Goal: Task Accomplishment & Management: Manage account settings

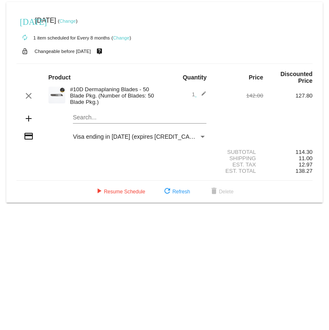
click at [120, 36] on link "Change" at bounding box center [121, 37] width 16 height 5
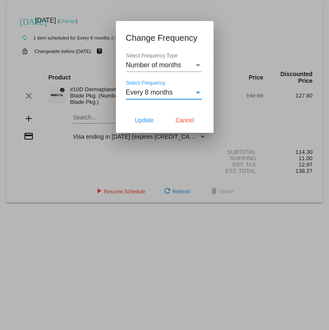
click at [173, 91] on div "Every 8 months" at bounding box center [160, 93] width 68 height 8
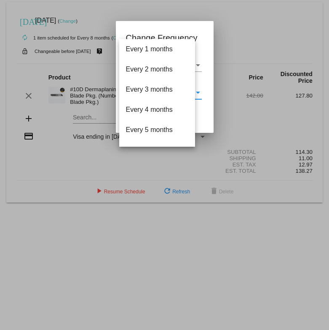
scroll to position [98, 0]
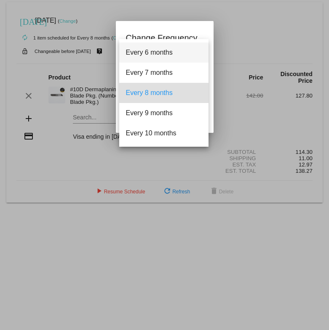
click at [154, 62] on span "Every 6 months" at bounding box center [164, 52] width 76 height 20
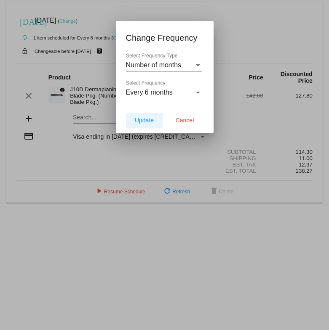
click at [135, 115] on button "Update" at bounding box center [144, 120] width 37 height 15
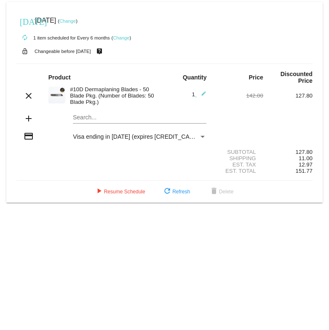
click at [76, 20] on link "Change" at bounding box center [67, 21] width 16 height 5
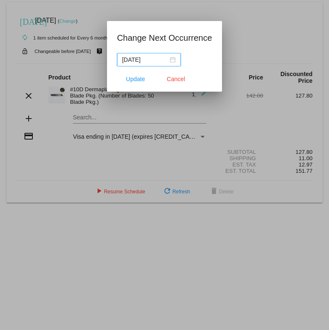
click at [156, 56] on input "[DATE]" at bounding box center [145, 59] width 46 height 9
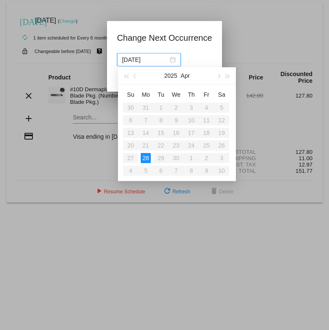
click at [126, 77] on span "button" at bounding box center [126, 76] width 4 height 4
click at [229, 74] on button "button" at bounding box center [227, 75] width 9 height 17
click at [227, 78] on span "button" at bounding box center [227, 76] width 4 height 4
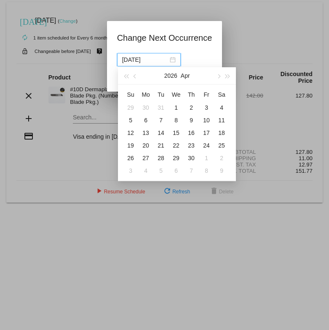
click at [135, 75] on span "button" at bounding box center [135, 76] width 4 height 4
click at [217, 76] on span "button" at bounding box center [218, 76] width 4 height 4
click at [135, 76] on span "button" at bounding box center [135, 76] width 4 height 4
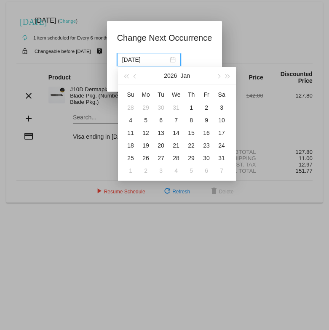
click at [217, 76] on span "button" at bounding box center [218, 76] width 4 height 4
click at [137, 77] on span "button" at bounding box center [135, 76] width 4 height 4
click at [133, 77] on button "button" at bounding box center [135, 75] width 9 height 17
click at [220, 77] on button "button" at bounding box center [217, 75] width 9 height 17
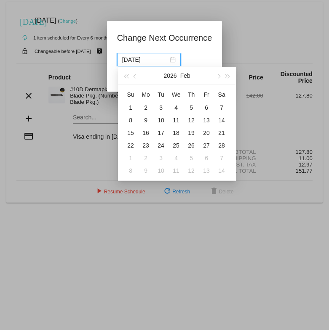
click at [216, 75] on button "button" at bounding box center [217, 75] width 9 height 17
click at [133, 135] on div "15" at bounding box center [130, 133] width 10 height 10
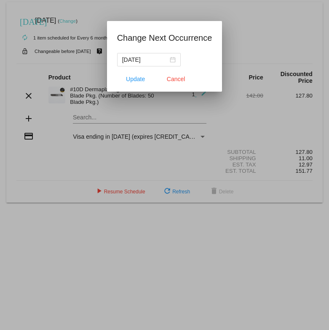
click at [172, 59] on div "[DATE]" at bounding box center [148, 59] width 53 height 9
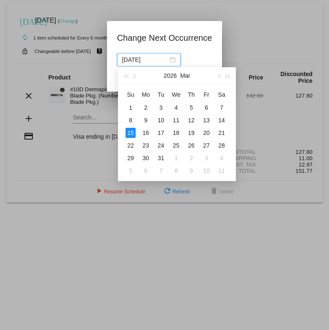
click at [147, 133] on div "16" at bounding box center [146, 133] width 10 height 10
type input "[DATE]"
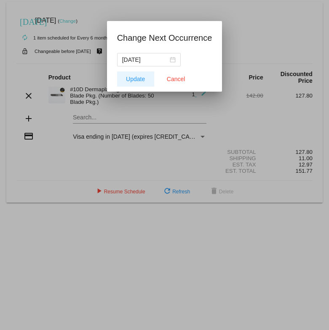
click at [141, 81] on span "Update" at bounding box center [135, 79] width 19 height 7
